Goal: Transaction & Acquisition: Purchase product/service

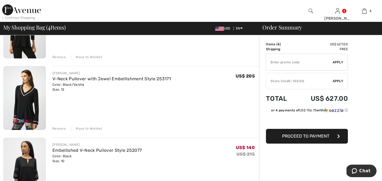
scroll to position [86, 0]
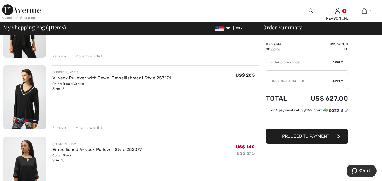
click at [56, 129] on div "Remove" at bounding box center [58, 127] width 13 height 5
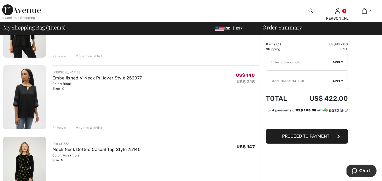
click at [59, 127] on div "Remove" at bounding box center [58, 127] width 13 height 5
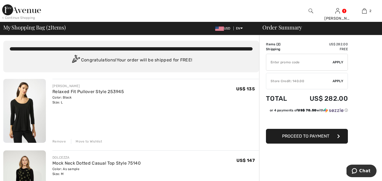
scroll to position [0, 0]
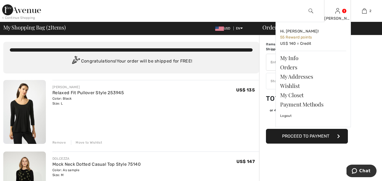
click at [340, 12] on img at bounding box center [337, 11] width 5 height 7
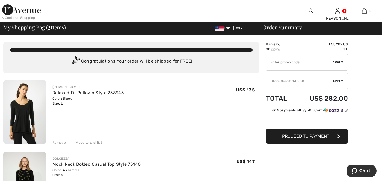
click at [340, 82] on span "Apply" at bounding box center [337, 81] width 11 height 5
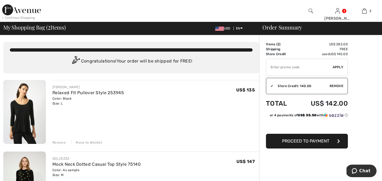
click at [25, 129] on img at bounding box center [24, 112] width 43 height 64
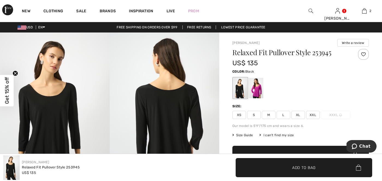
click at [67, 114] on img at bounding box center [55, 114] width 110 height 164
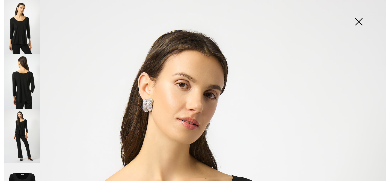
click at [23, 100] on img at bounding box center [22, 81] width 36 height 54
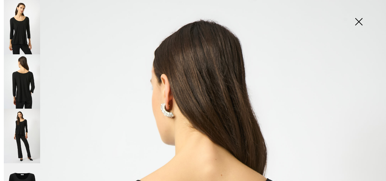
click at [20, 87] on img at bounding box center [22, 81] width 36 height 54
click at [22, 85] on img at bounding box center [22, 81] width 36 height 54
click at [21, 113] on img at bounding box center [22, 136] width 36 height 54
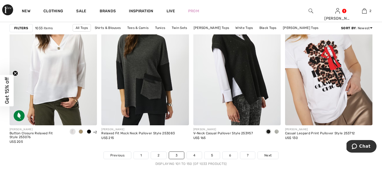
scroll to position [2369, 0]
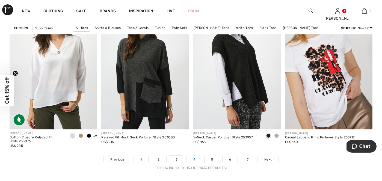
click at [196, 156] on link "4" at bounding box center [194, 159] width 15 height 7
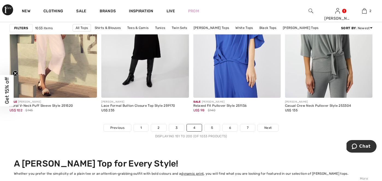
scroll to position [2397, 0]
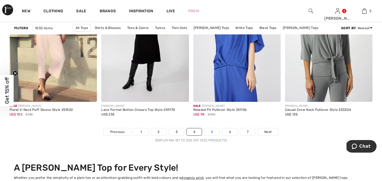
click at [213, 128] on link "5" at bounding box center [211, 131] width 15 height 7
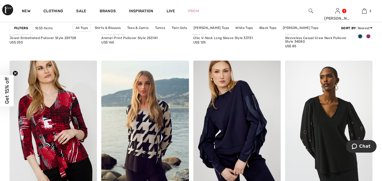
scroll to position [913, 0]
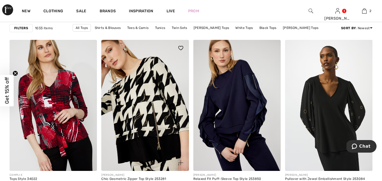
click at [154, 66] on img at bounding box center [144, 105] width 87 height 131
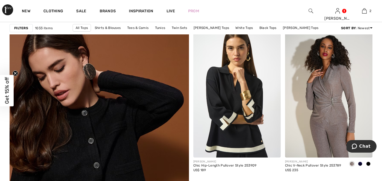
scroll to position [1289, 0]
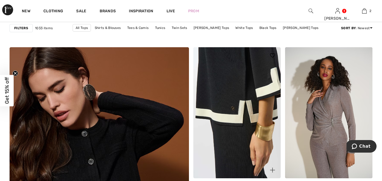
click at [257, 124] on div at bounding box center [236, 112] width 87 height 131
click at [257, 124] on img at bounding box center [236, 112] width 87 height 131
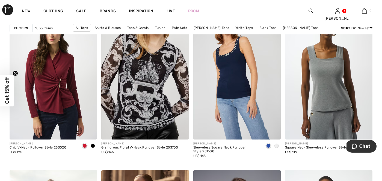
scroll to position [1606, 0]
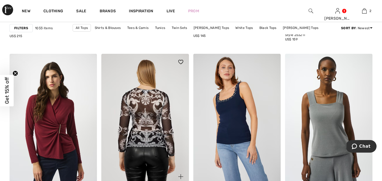
click at [133, 96] on img at bounding box center [144, 119] width 87 height 131
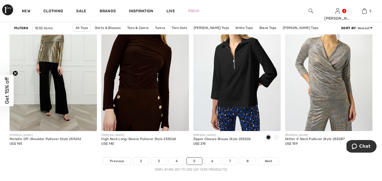
scroll to position [2359, 0]
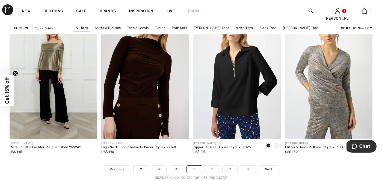
click at [213, 166] on link "6" at bounding box center [212, 169] width 15 height 7
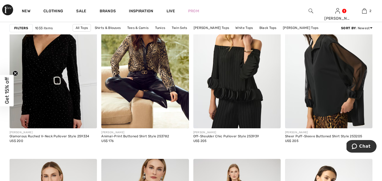
scroll to position [372, 0]
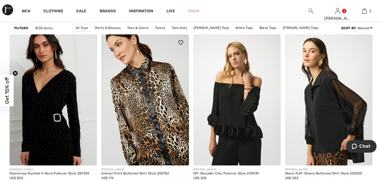
click at [135, 84] on img at bounding box center [144, 99] width 87 height 131
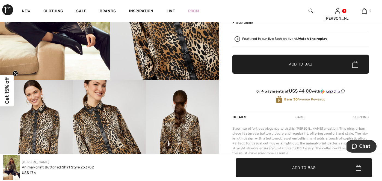
scroll to position [193, 0]
